Goal: Transaction & Acquisition: Book appointment/travel/reservation

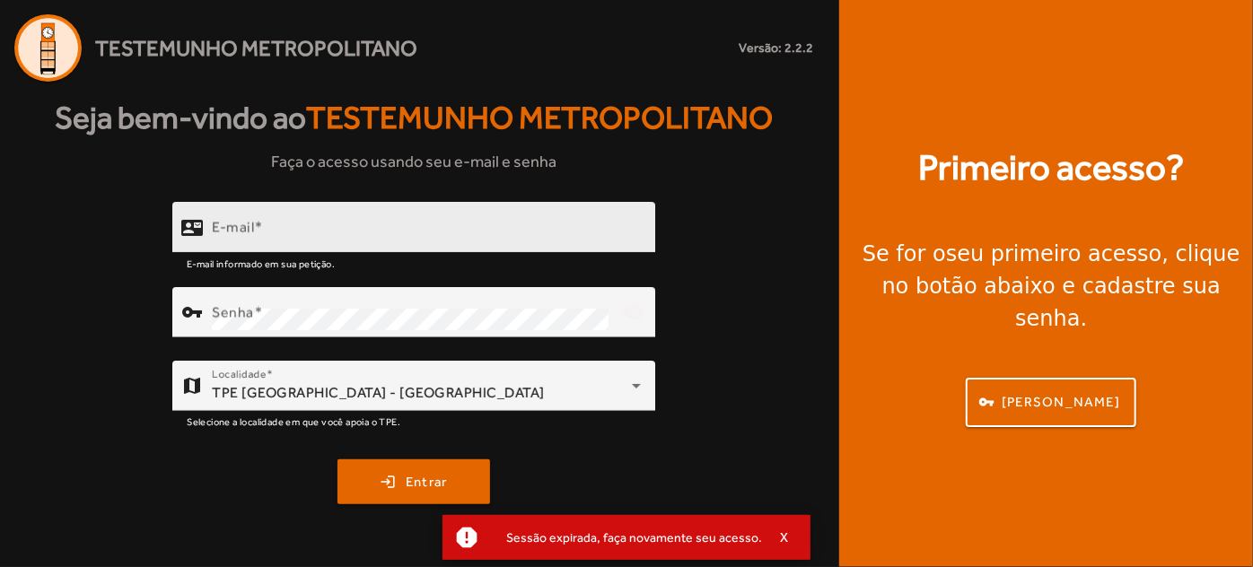
click at [238, 232] on mat-label "E-mail" at bounding box center [233, 226] width 42 height 17
click at [238, 232] on input "E-mail" at bounding box center [426, 235] width 429 height 22
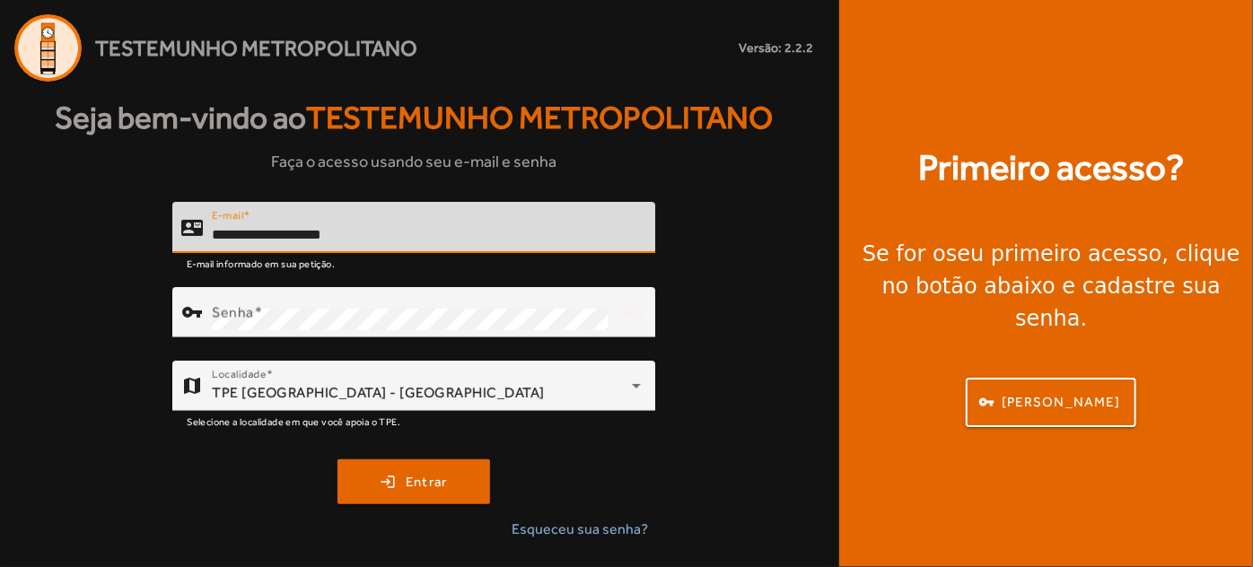
type input "**********"
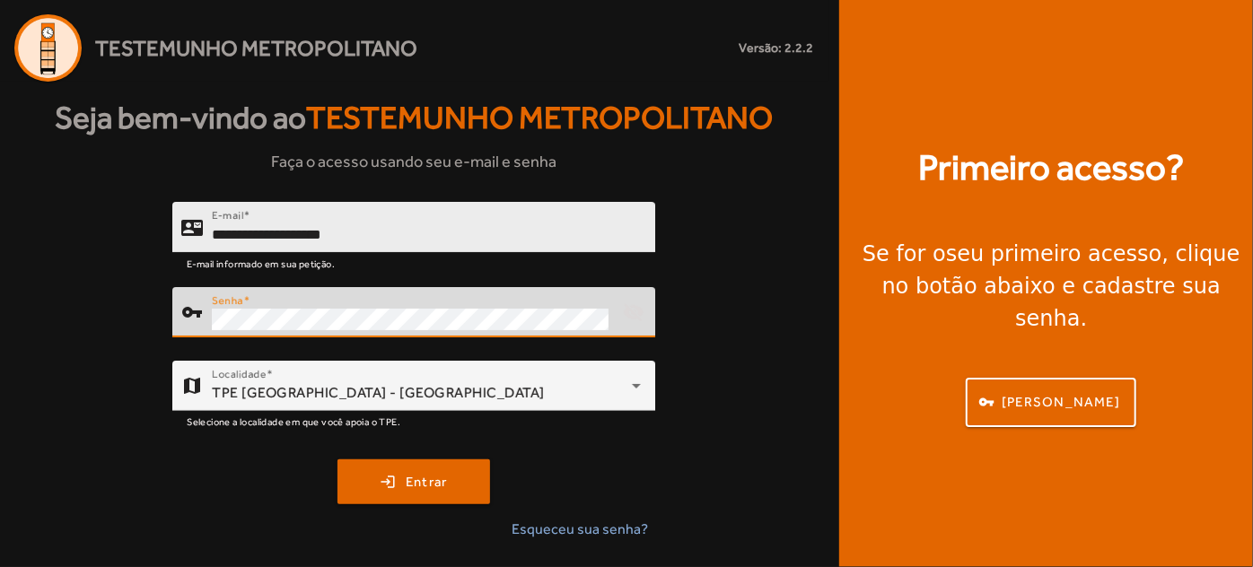
click at [337, 460] on button "login Entrar" at bounding box center [413, 482] width 153 height 45
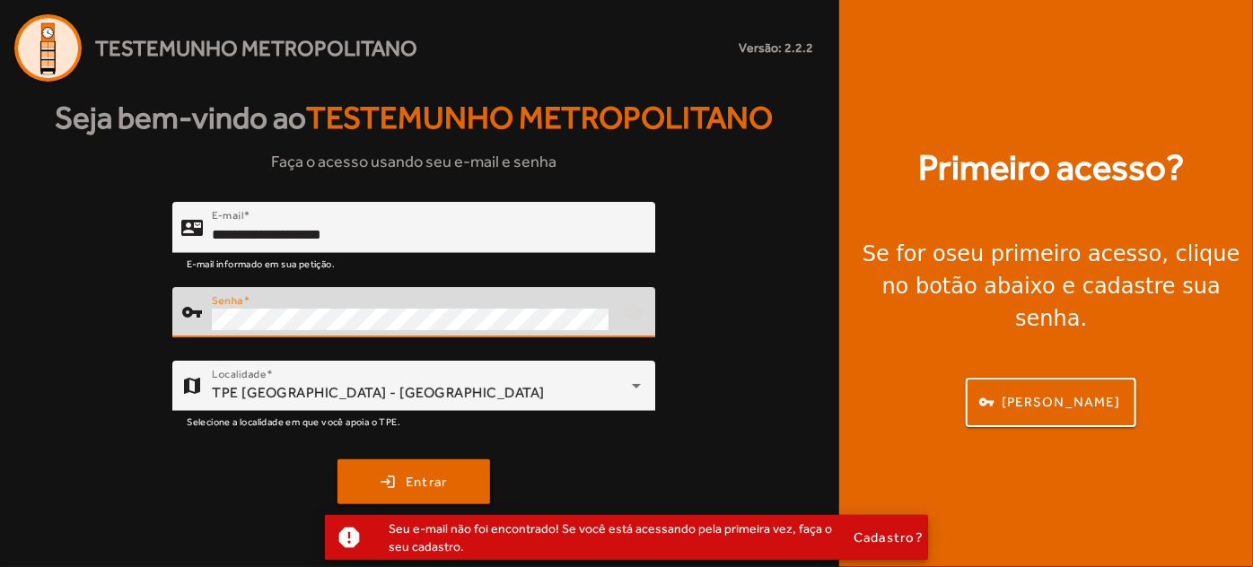
click at [154, 319] on div "**********" at bounding box center [414, 378] width 828 height 353
click at [337, 460] on button "login Entrar" at bounding box center [413, 482] width 153 height 45
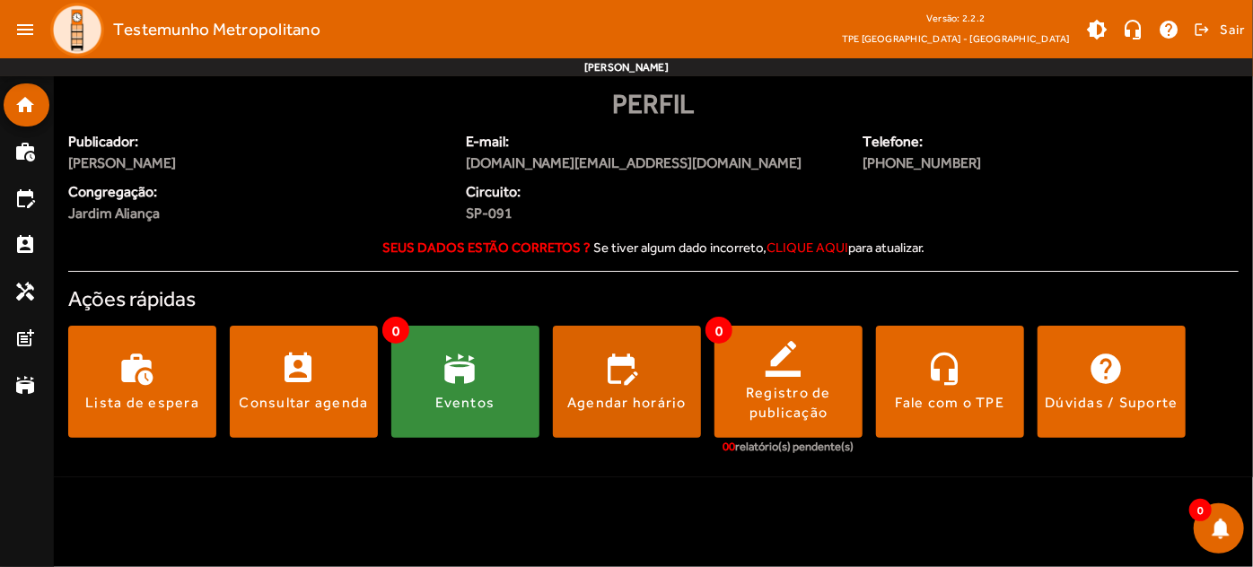
click at [607, 376] on span at bounding box center [627, 382] width 148 height 43
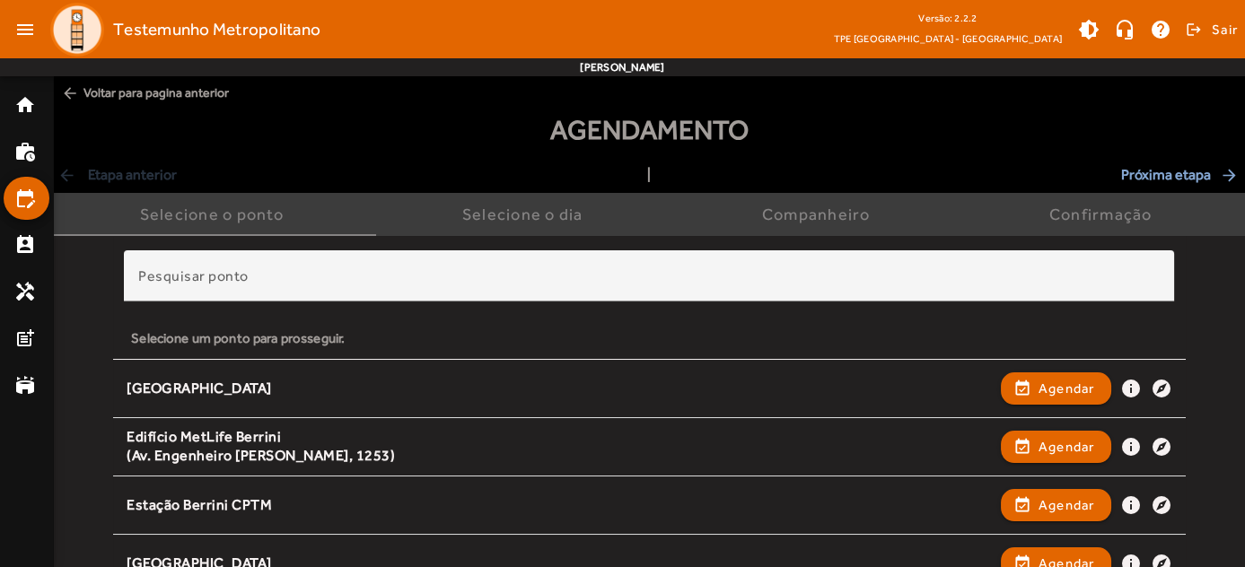
click at [102, 90] on span "arrow_back Voltar para pagina anterior" at bounding box center [649, 92] width 1191 height 33
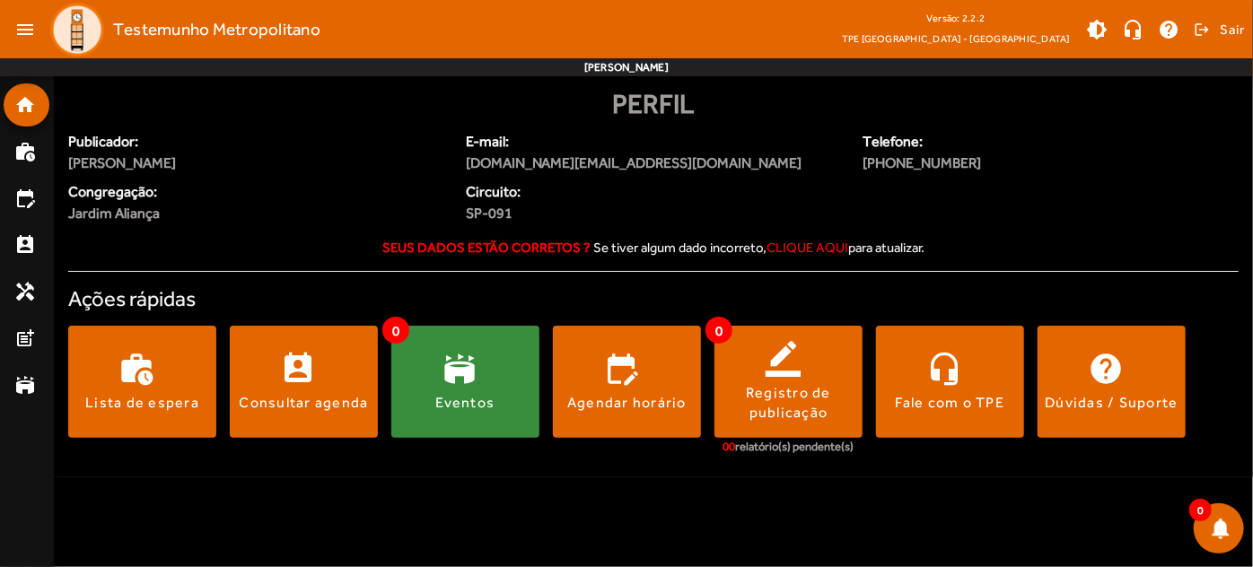
drag, startPoint x: 626, startPoint y: 562, endPoint x: 861, endPoint y: 496, distance: 244.1
click at [867, 496] on body "menu Testemunho Metropolitano Versão: 2.2.2 TPE [GEOGRAPHIC_DATA] - Zona Sul br…" at bounding box center [626, 283] width 1253 height 567
click at [611, 382] on span at bounding box center [627, 382] width 148 height 43
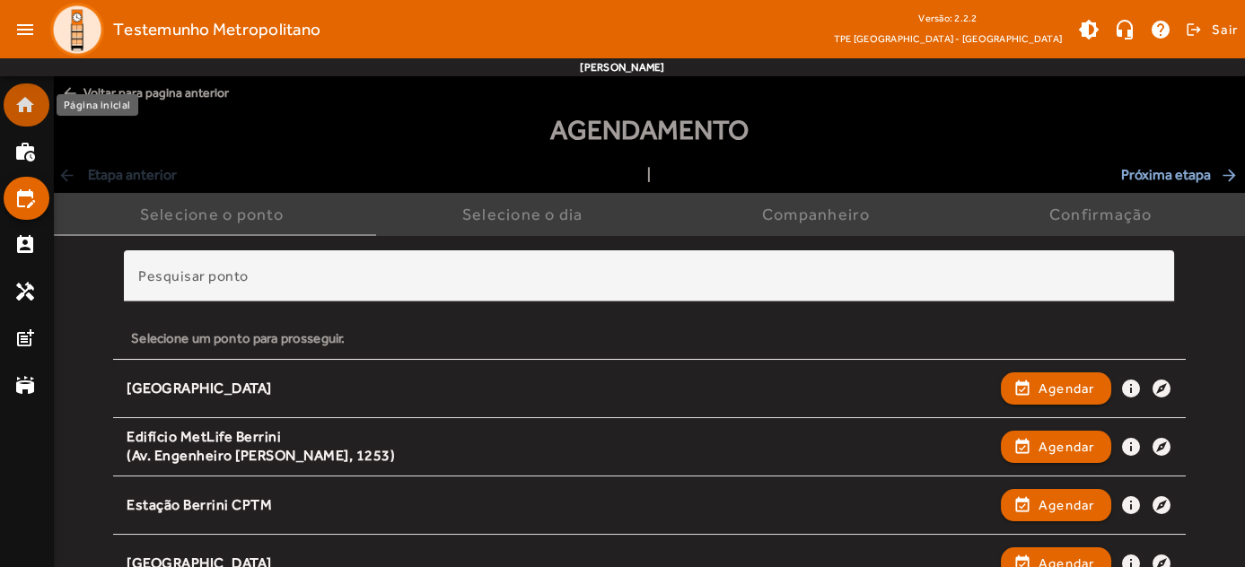
click at [22, 95] on mat-icon "home" at bounding box center [25, 105] width 22 height 22
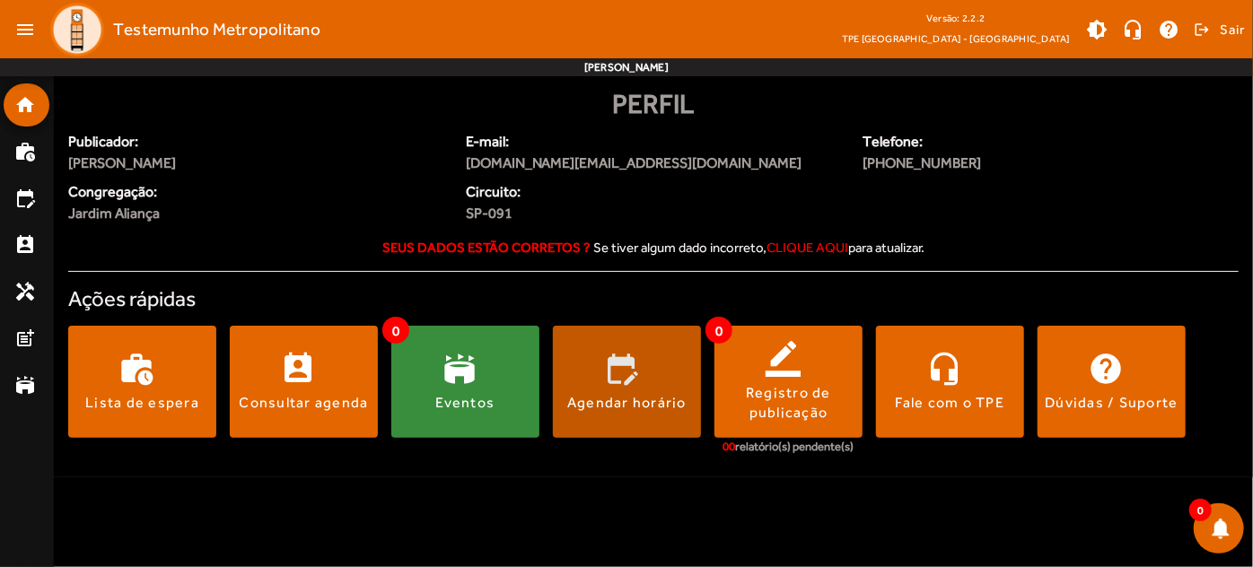
click at [602, 365] on span at bounding box center [627, 382] width 148 height 43
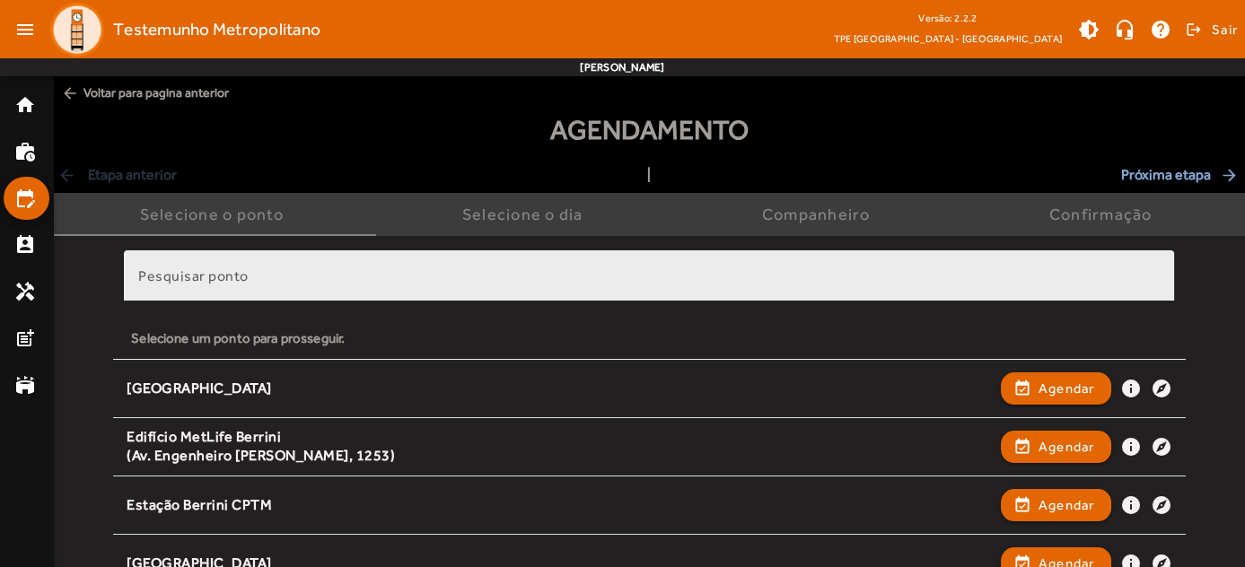
click at [331, 265] on div "Pesquisar ponto" at bounding box center [648, 275] width 1021 height 51
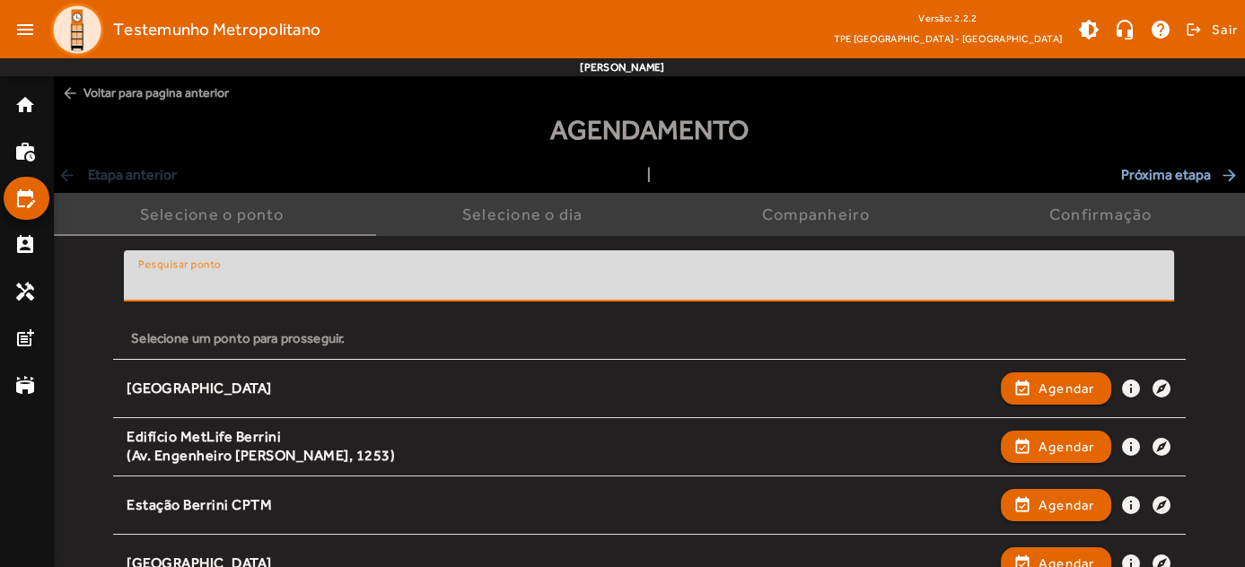
click at [313, 278] on input "Pesquisar ponto" at bounding box center [648, 284] width 1021 height 22
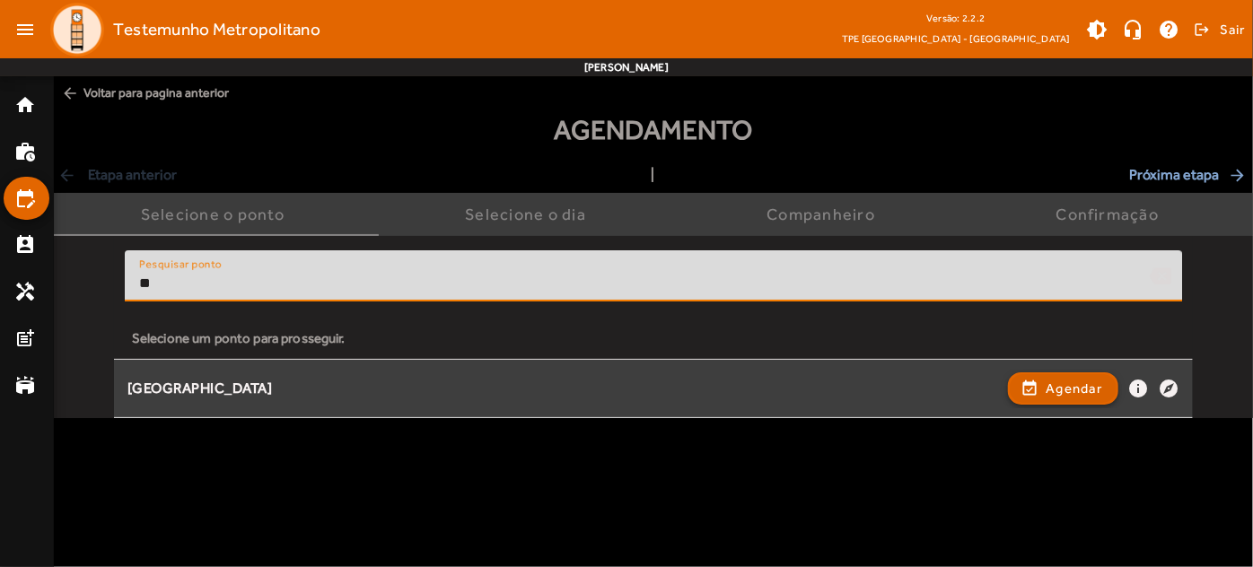
type input "**"
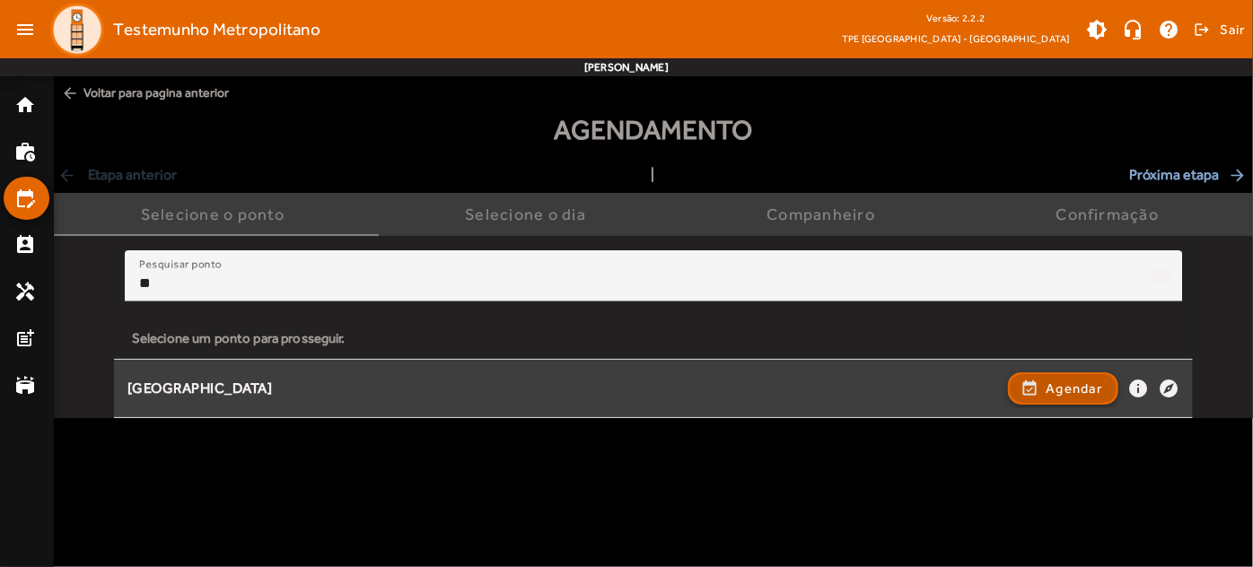
click at [1044, 390] on span "button" at bounding box center [1063, 388] width 107 height 43
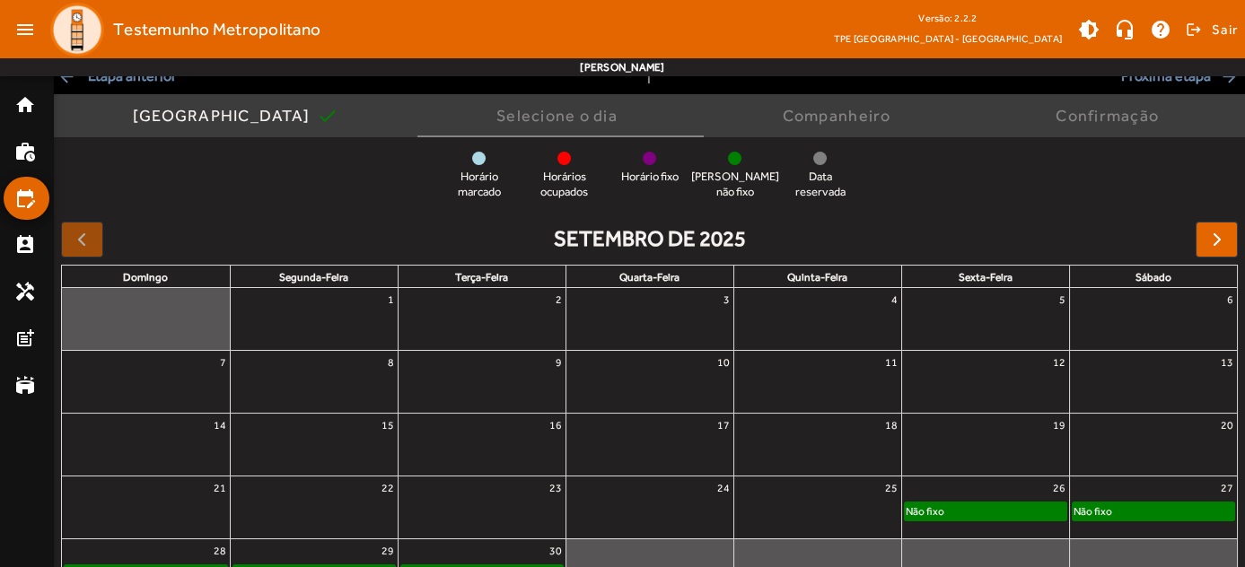
scroll to position [162, 0]
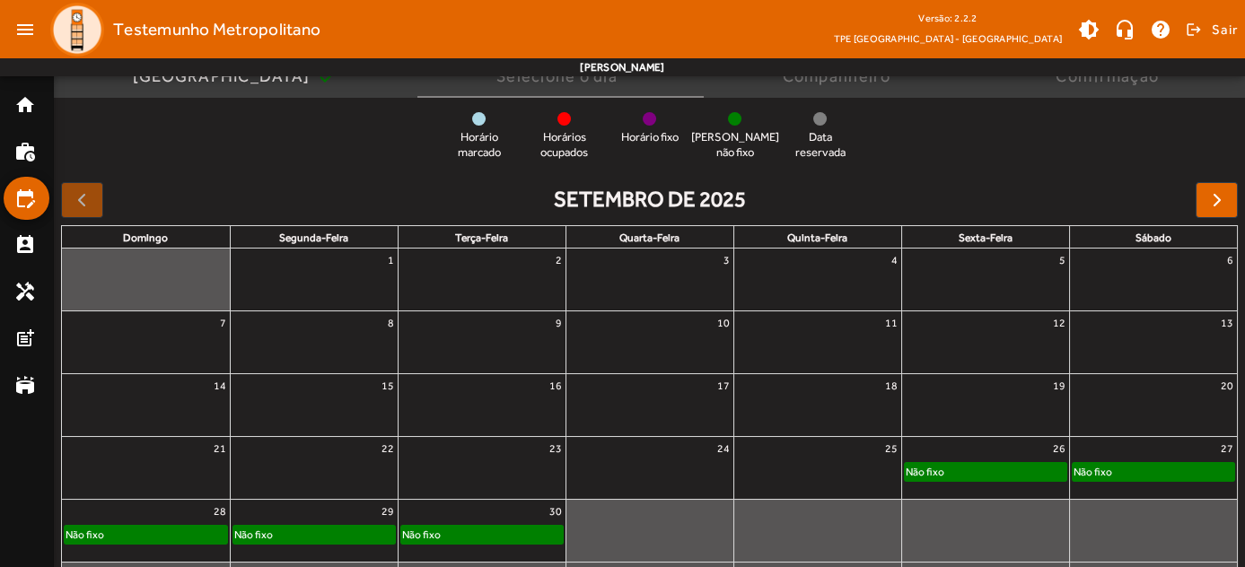
click at [75, 197] on div at bounding box center [82, 200] width 42 height 36
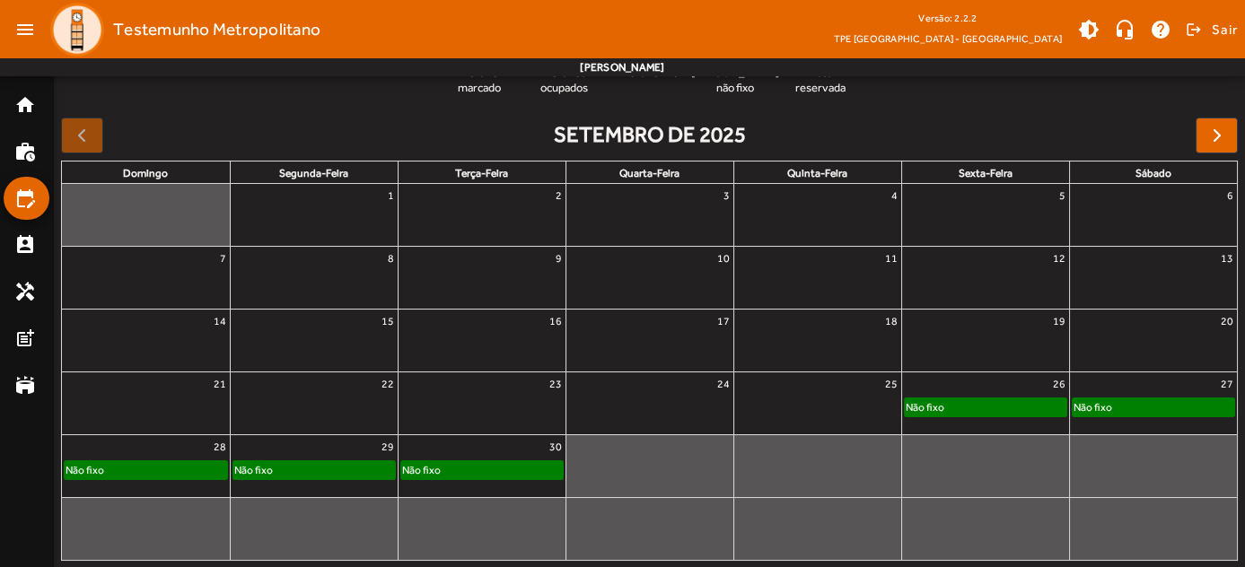
click at [1113, 407] on div "Não fixo" at bounding box center [1154, 408] width 162 height 18
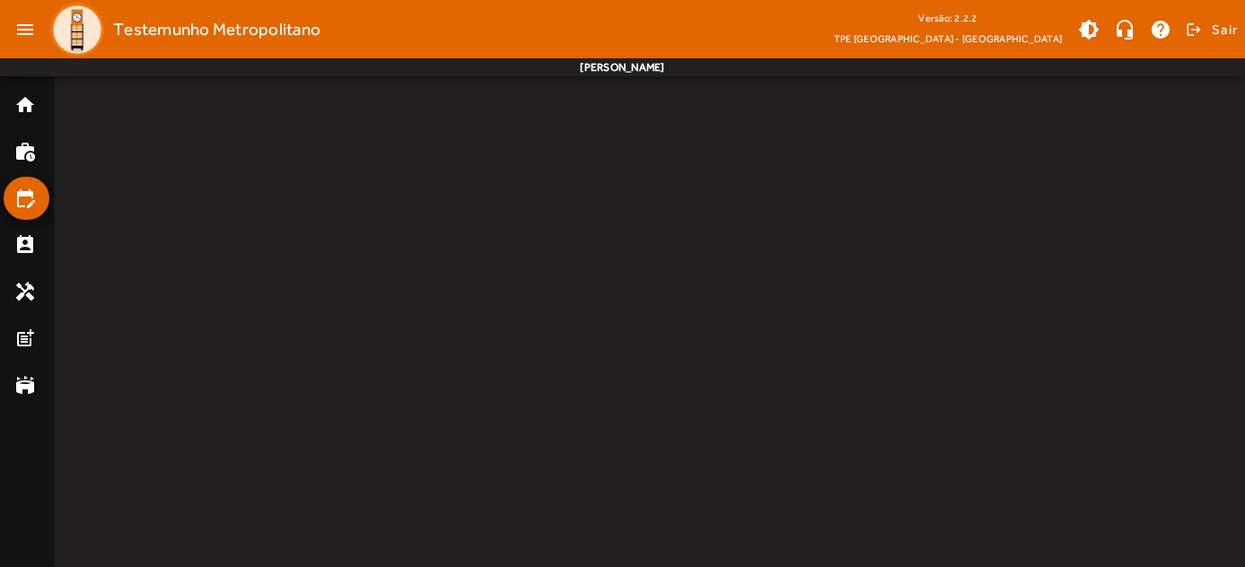
scroll to position [0, 0]
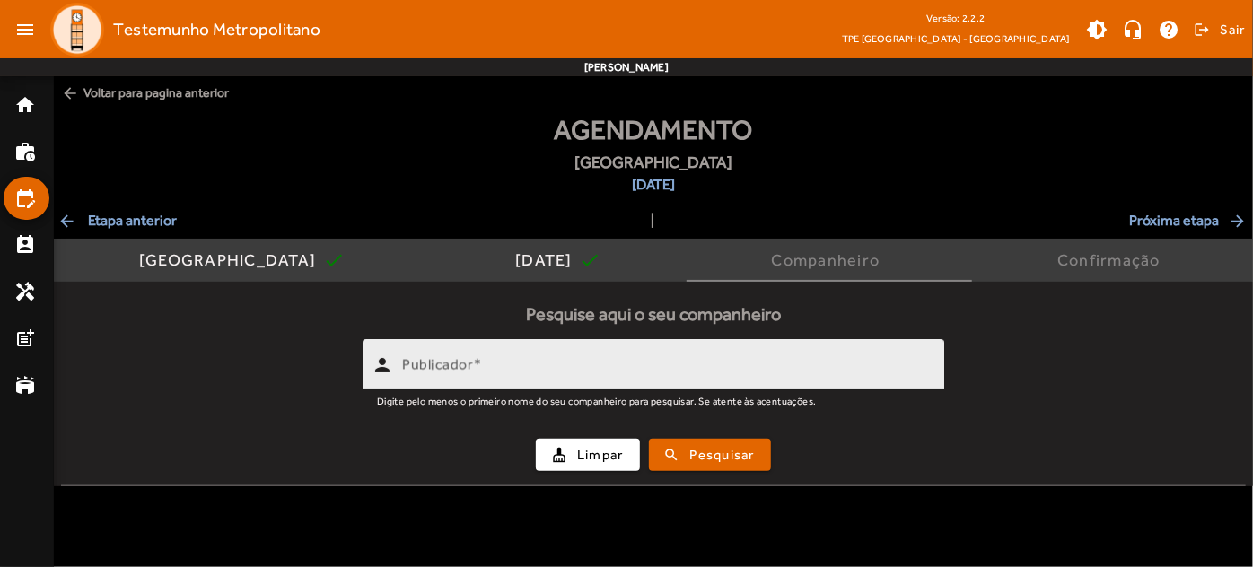
click at [615, 354] on div "Publicador" at bounding box center [666, 364] width 528 height 51
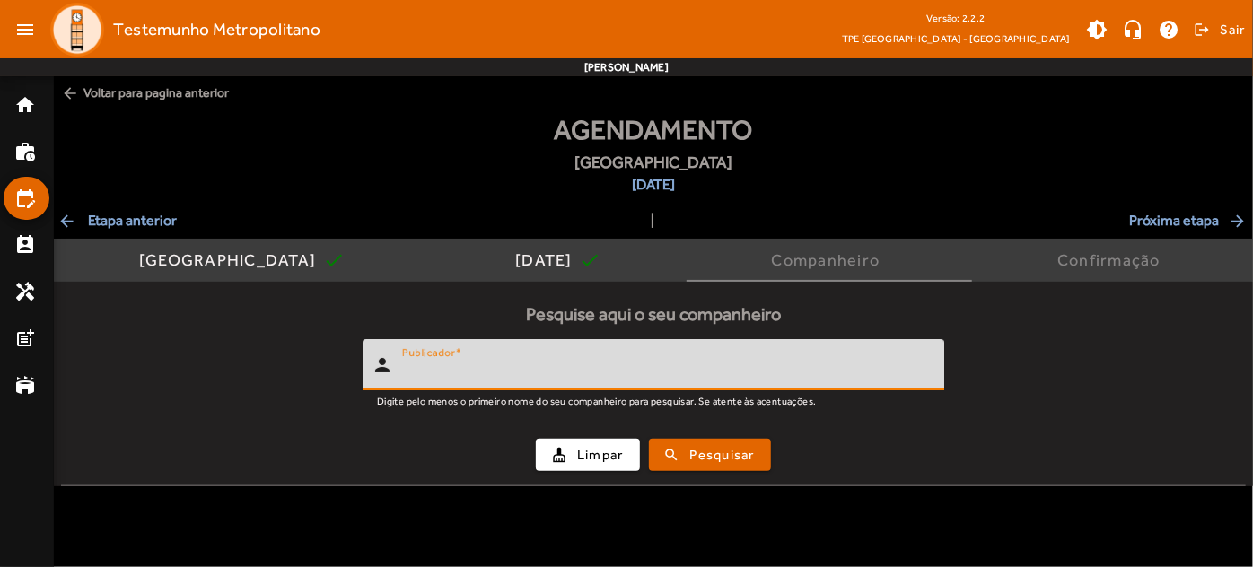
click at [612, 363] on input "Publicador" at bounding box center [666, 373] width 528 height 22
click at [608, 372] on input "Publicador" at bounding box center [666, 373] width 528 height 22
click at [649, 439] on button "search Pesquisar" at bounding box center [710, 455] width 122 height 32
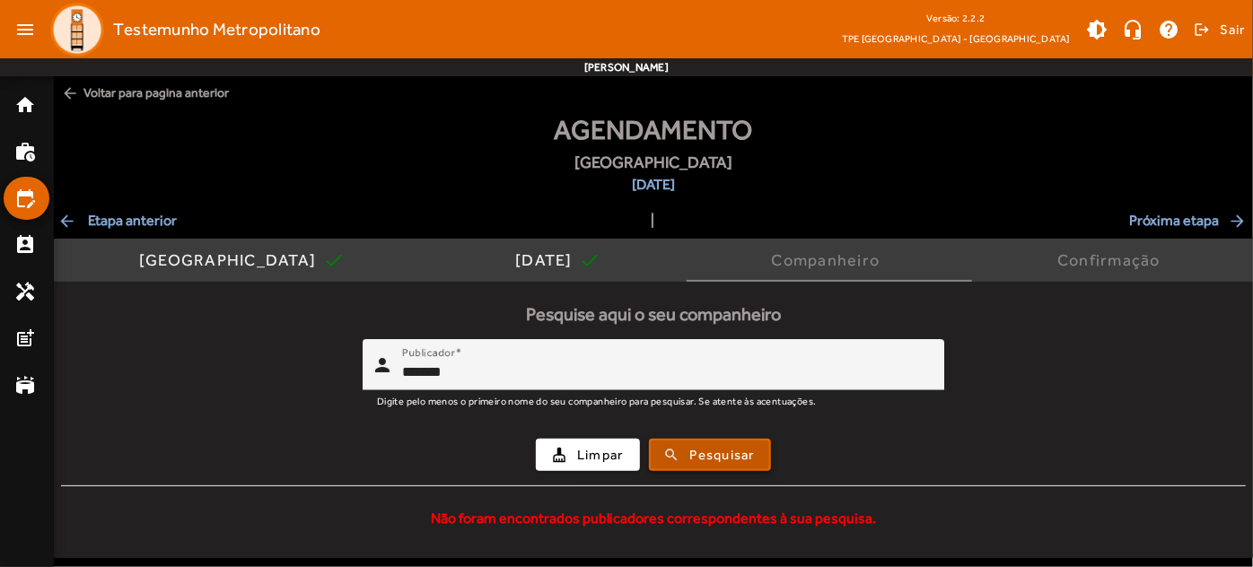
click at [697, 453] on span "Pesquisar" at bounding box center [722, 455] width 65 height 21
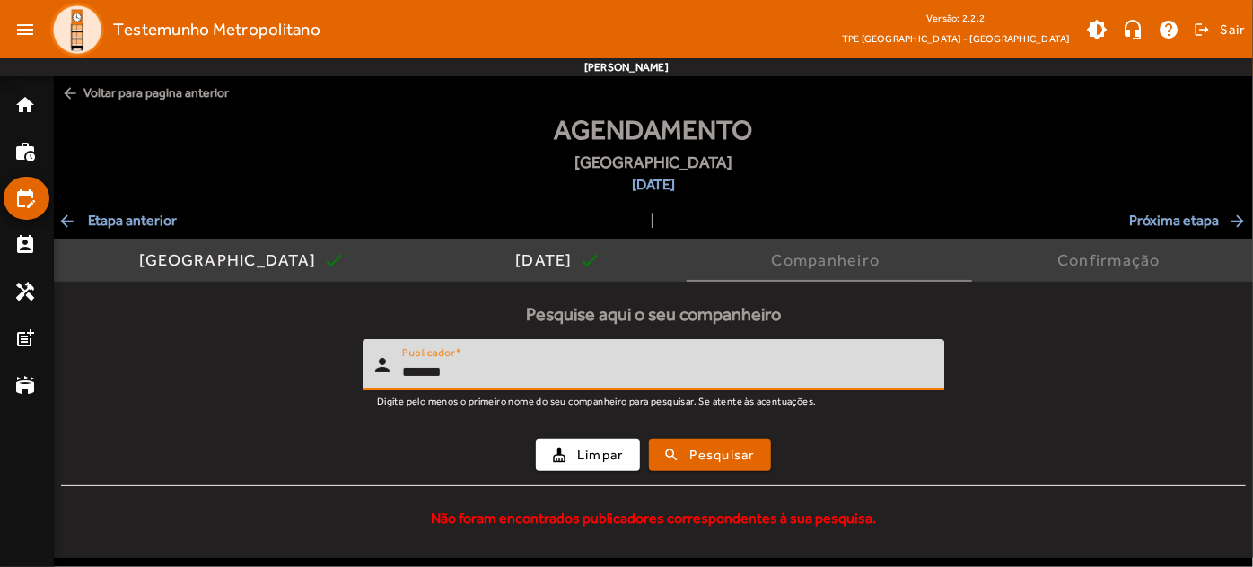
drag, startPoint x: 469, startPoint y: 376, endPoint x: 381, endPoint y: 399, distance: 90.8
click at [381, 399] on mat-form-field "person Publicador ******* Digite pelo menos o primeiro nome do seu companheiro …" at bounding box center [654, 374] width 582 height 71
type input "**********"
click at [722, 440] on span "submit" at bounding box center [710, 455] width 118 height 43
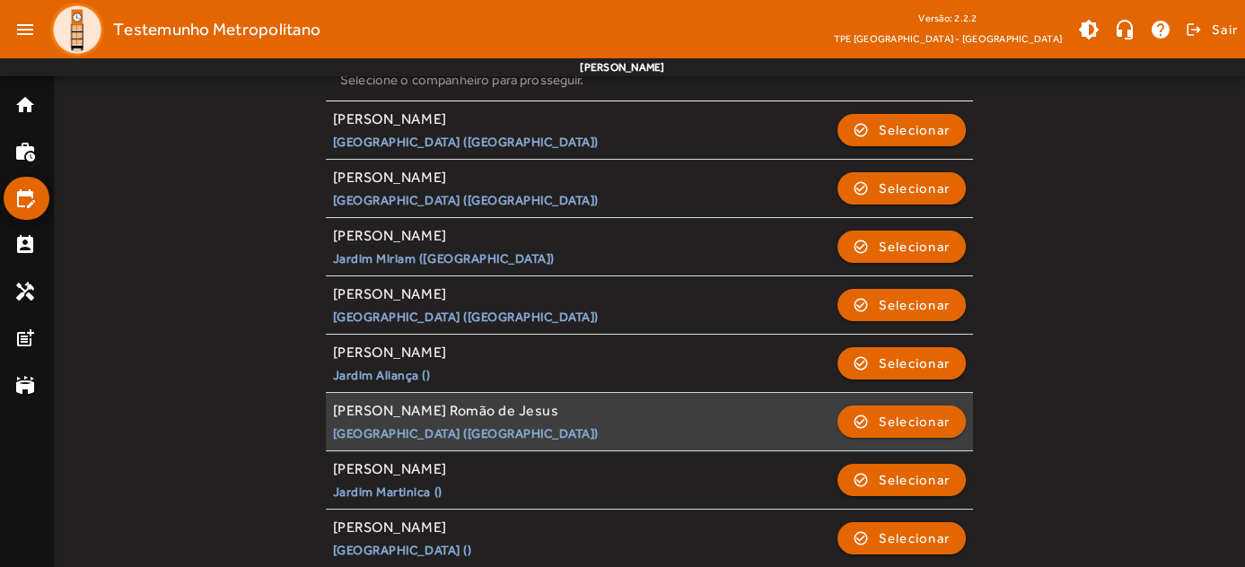
scroll to position [442, 0]
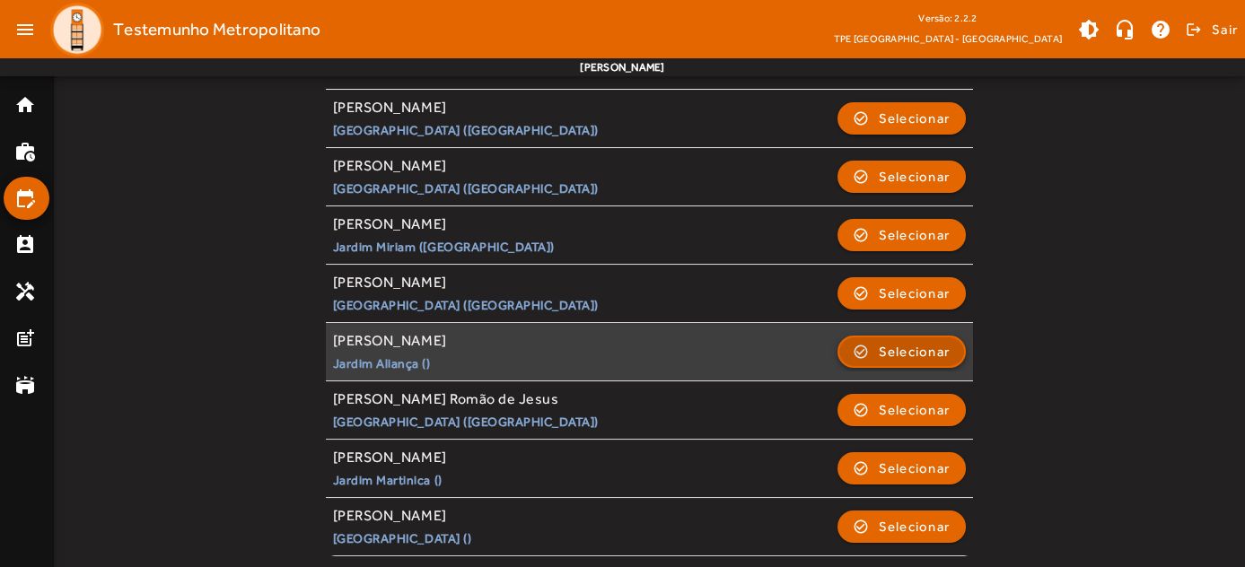
click at [938, 348] on span "Selecionar" at bounding box center [915, 352] width 72 height 22
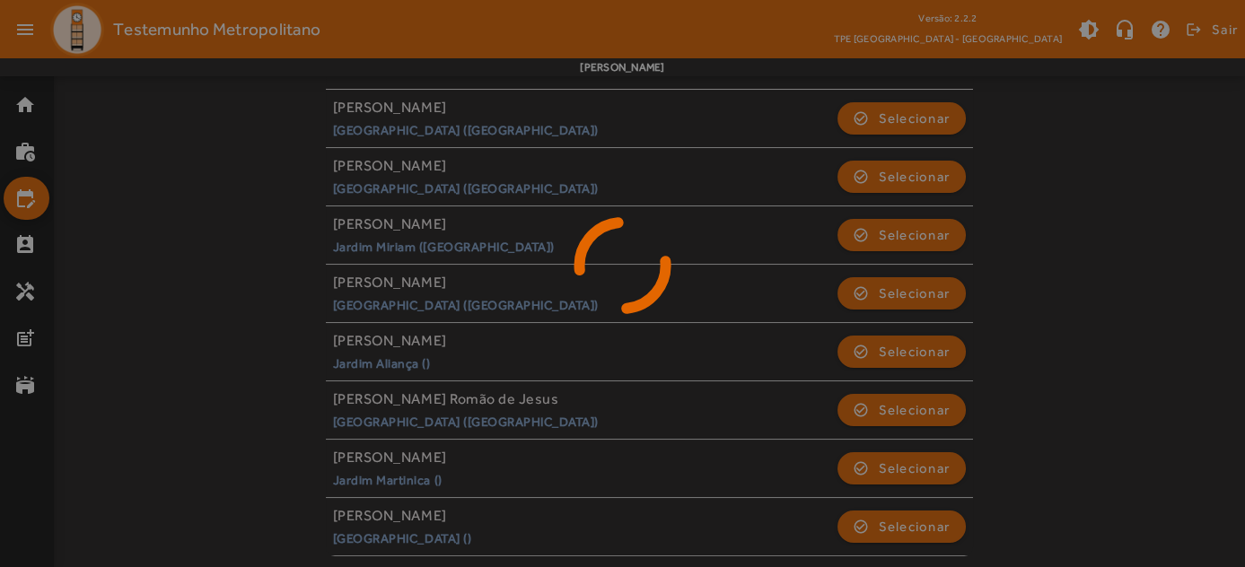
scroll to position [0, 0]
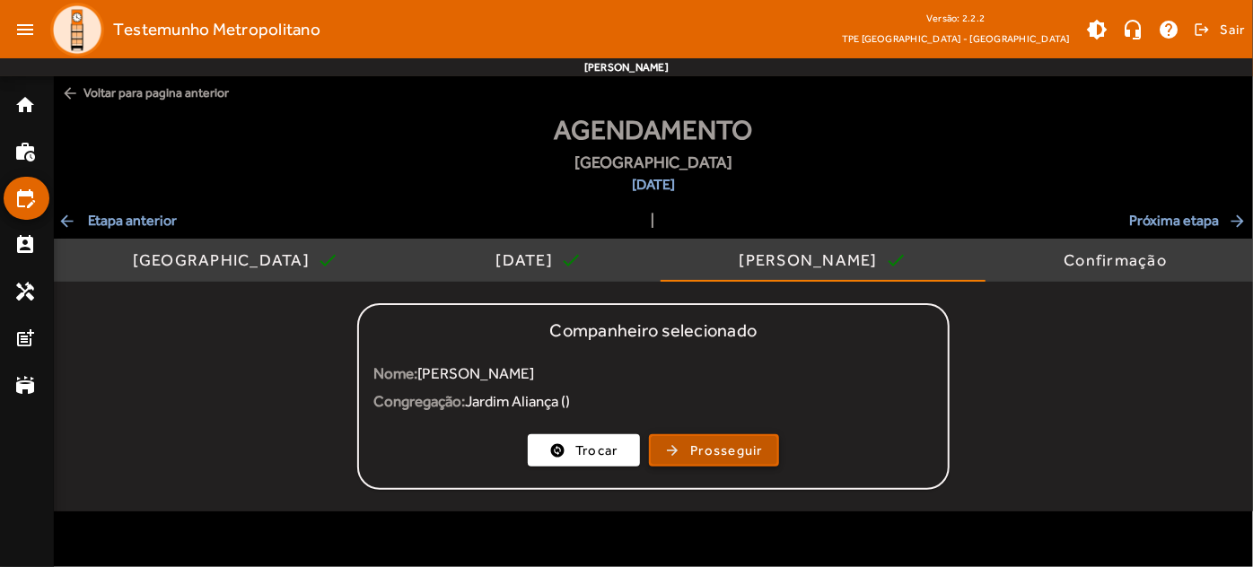
click at [709, 446] on span "Prosseguir" at bounding box center [726, 451] width 73 height 21
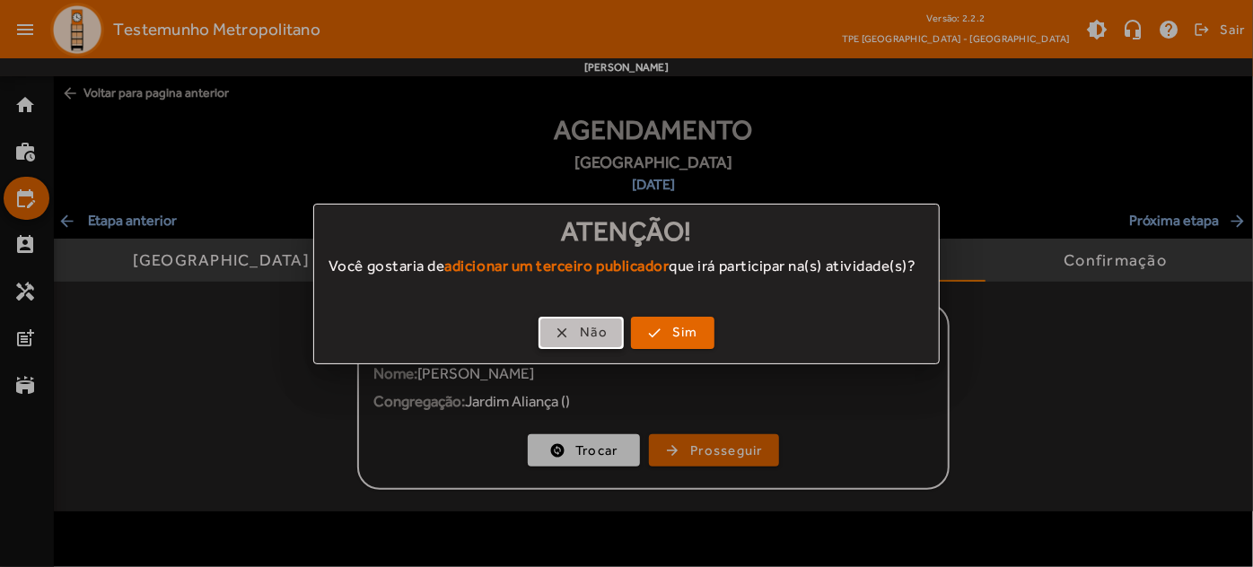
click at [597, 337] on span "Não" at bounding box center [594, 332] width 28 height 21
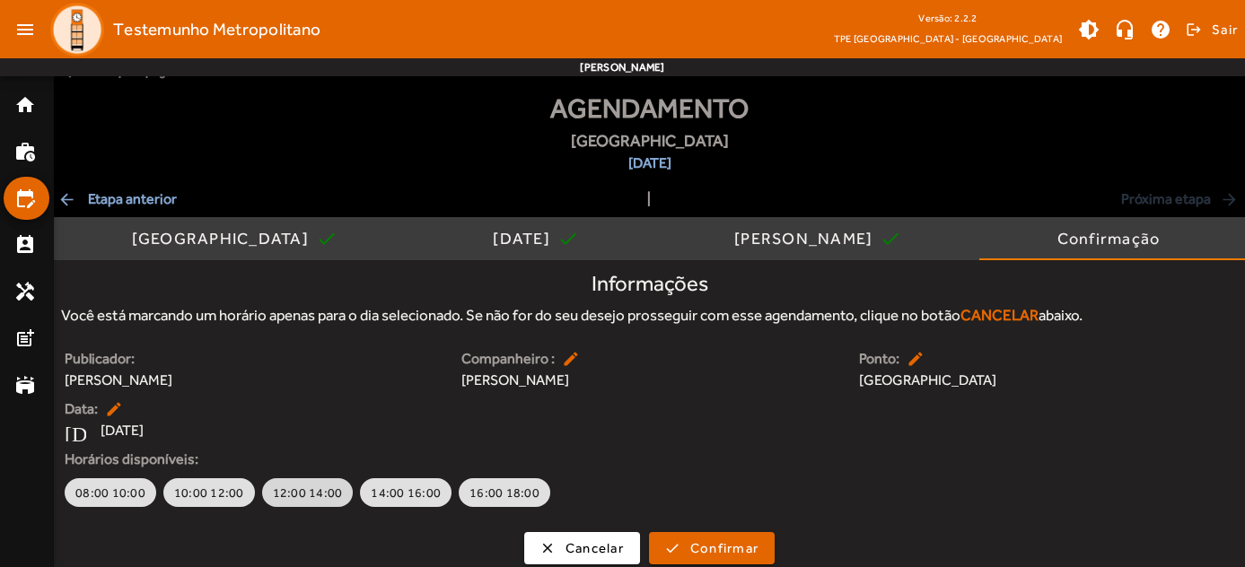
scroll to position [33, 0]
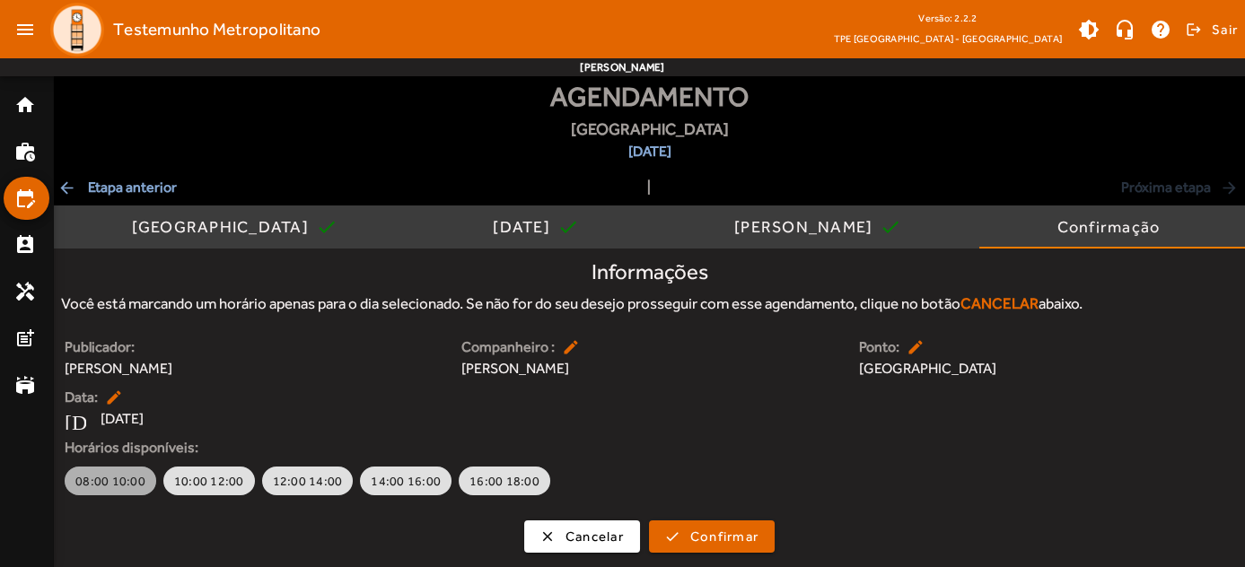
click at [112, 482] on span "08:00 10:00" at bounding box center [110, 481] width 70 height 18
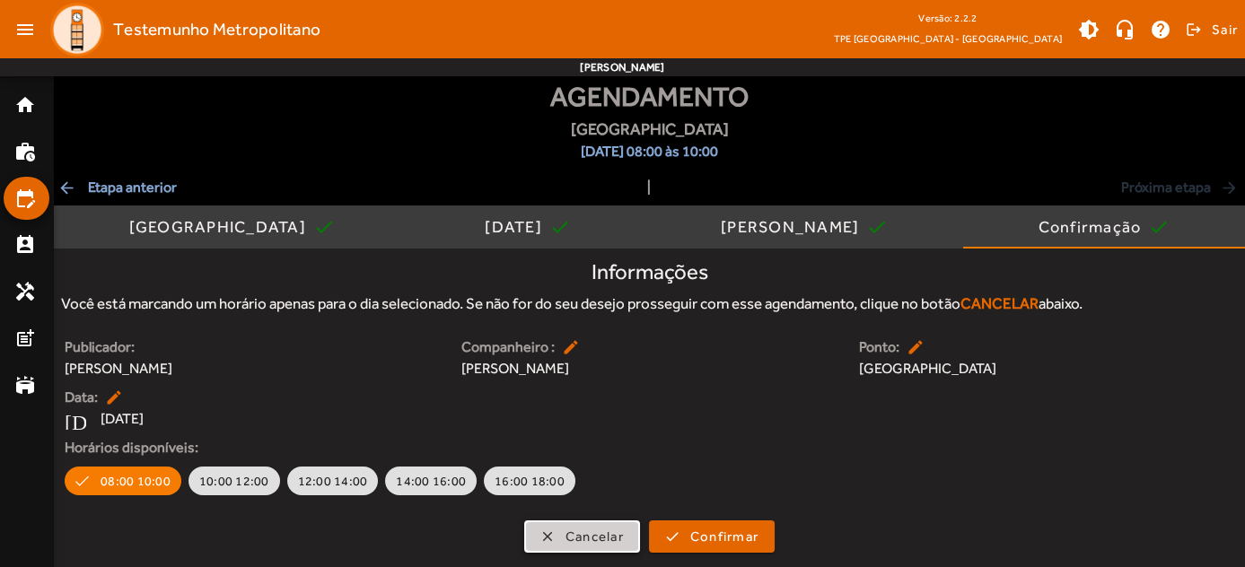
click at [545, 527] on span "button" at bounding box center [582, 536] width 112 height 43
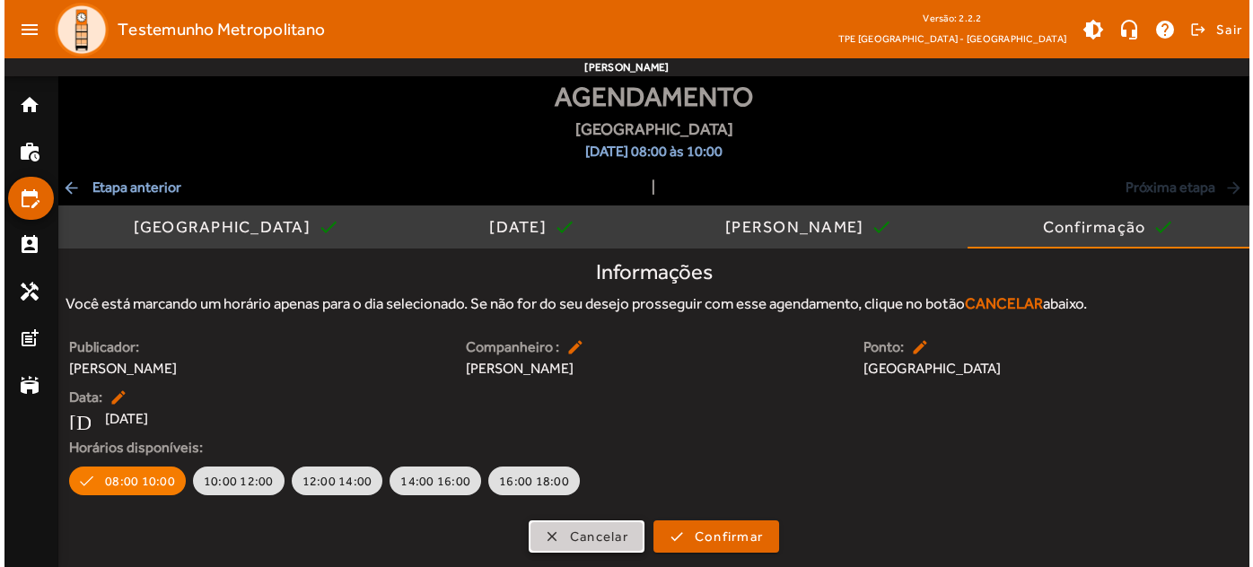
scroll to position [0, 0]
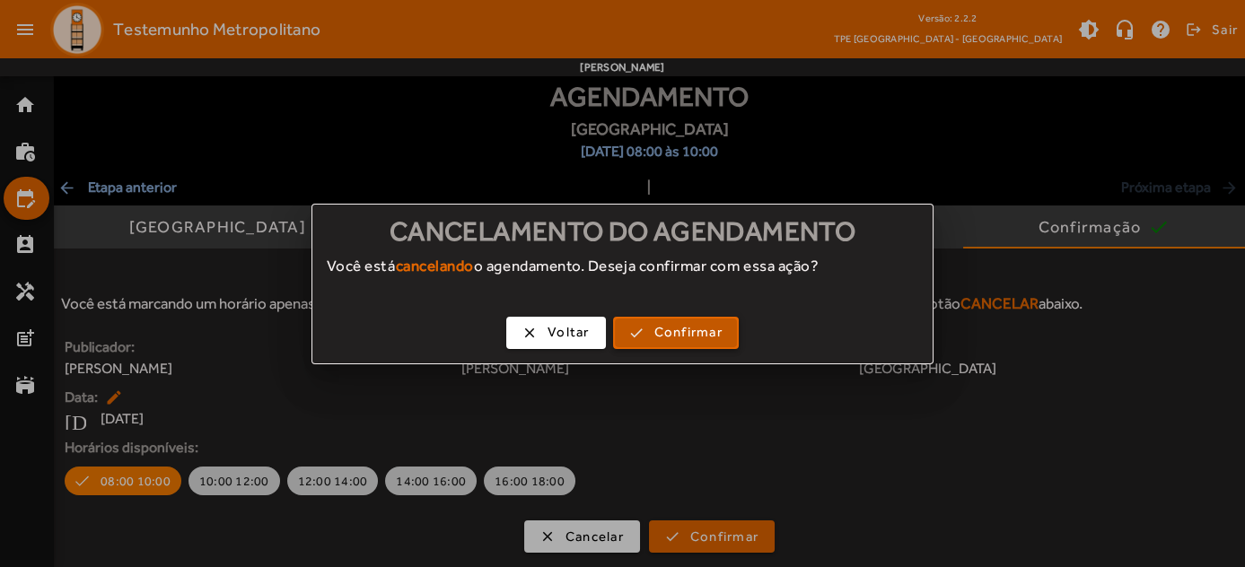
click at [654, 325] on span "Confirmar" at bounding box center [688, 332] width 68 height 21
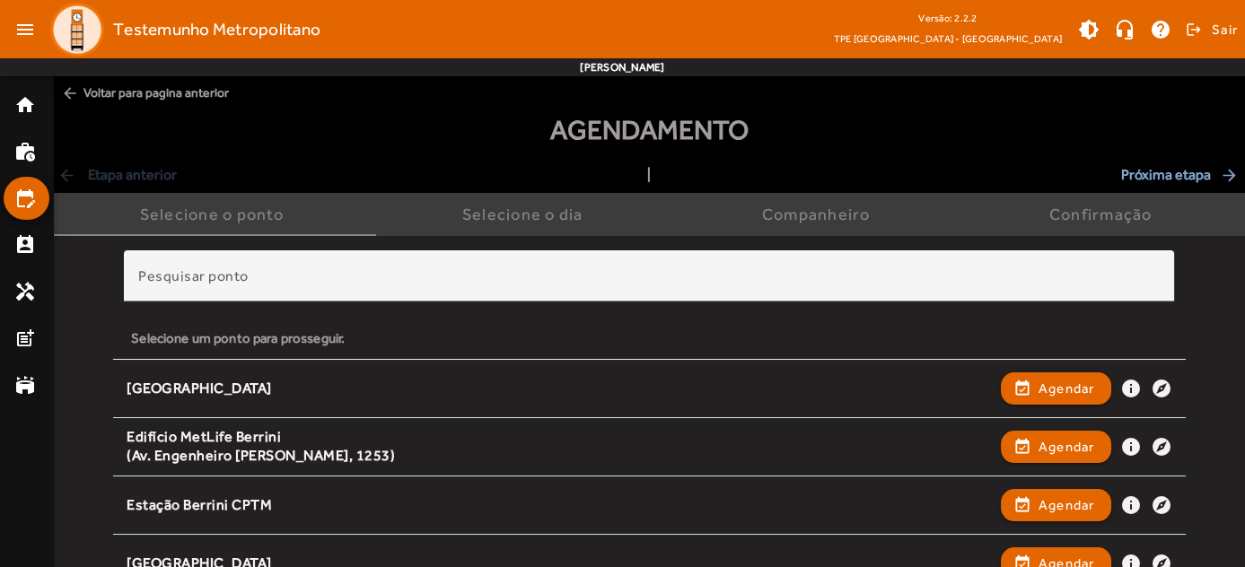
click at [119, 96] on span "arrow_back Voltar para pagina anterior" at bounding box center [649, 92] width 1191 height 33
